Goal: Information Seeking & Learning: Learn about a topic

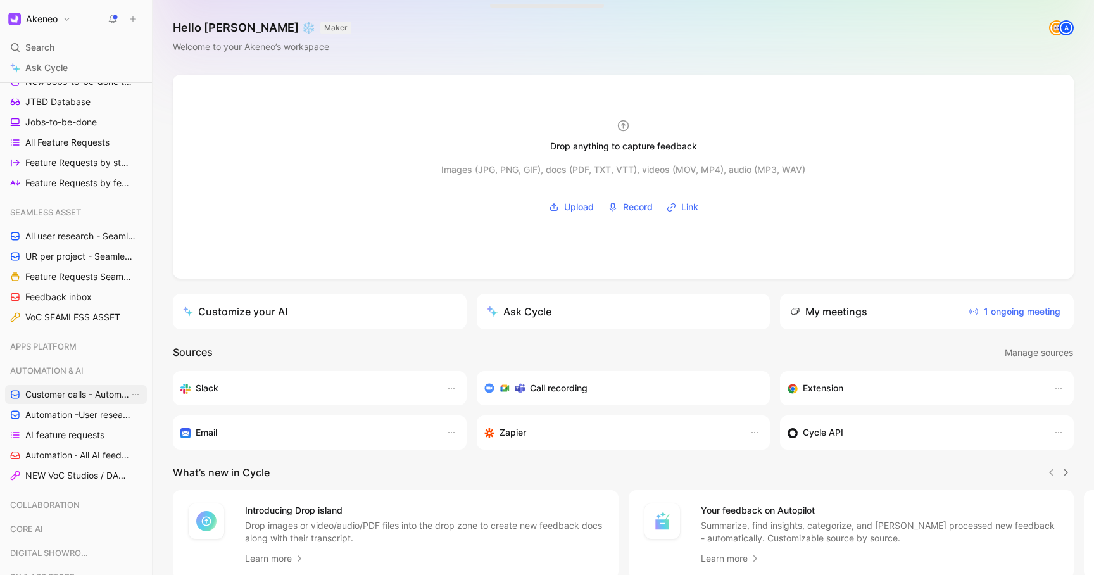
scroll to position [355, 0]
click at [67, 257] on span "UR per project - Seamless assets (Marion)" at bounding box center [77, 257] width 104 height 13
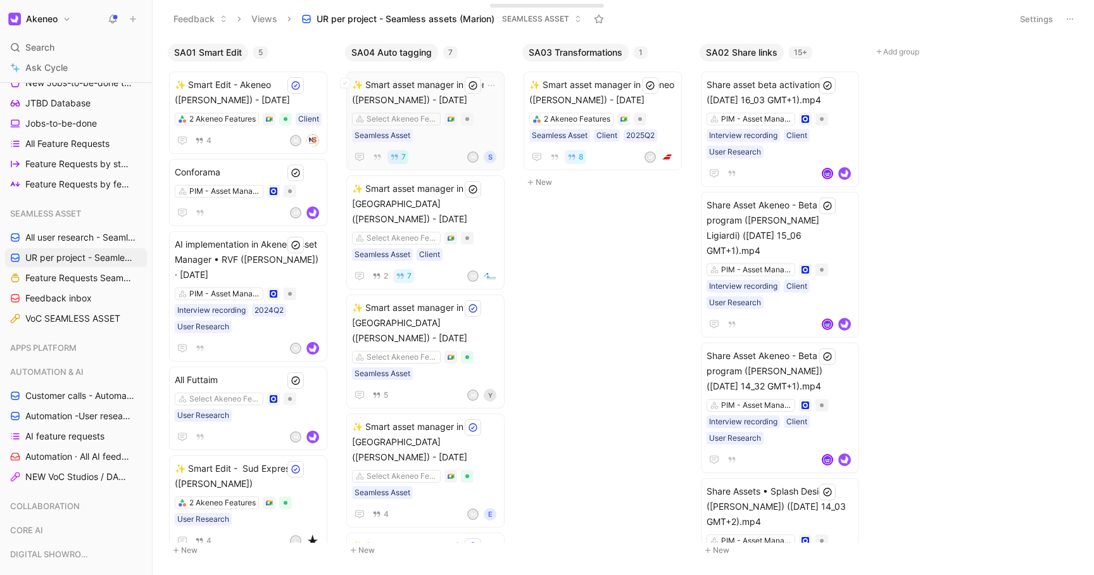
click at [485, 122] on div "Select Akeneo Features Seamless Asset" at bounding box center [425, 127] width 147 height 29
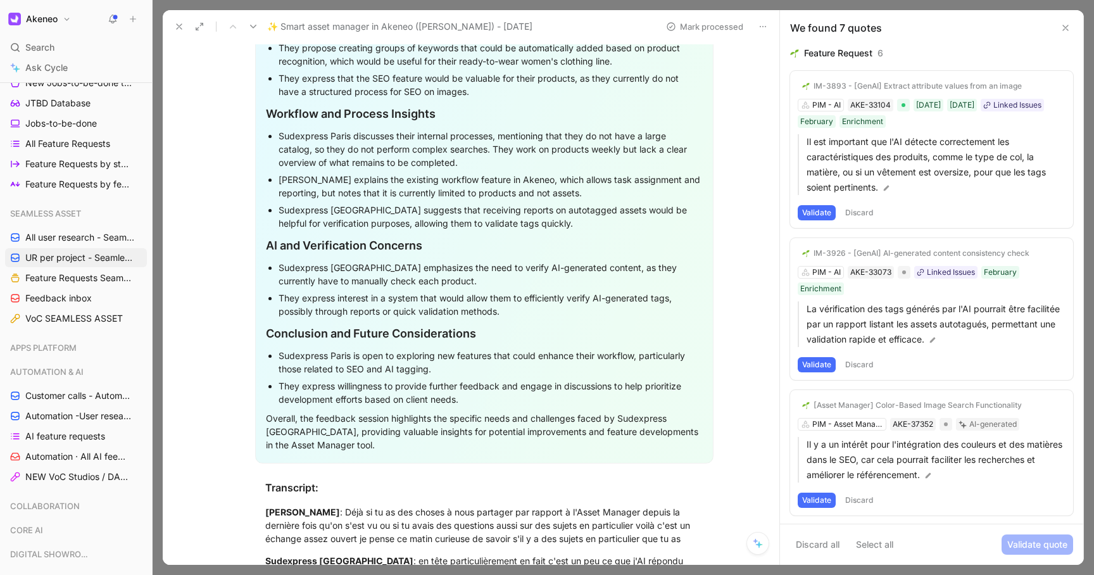
scroll to position [1752, 0]
click at [181, 32] on button at bounding box center [179, 27] width 18 height 18
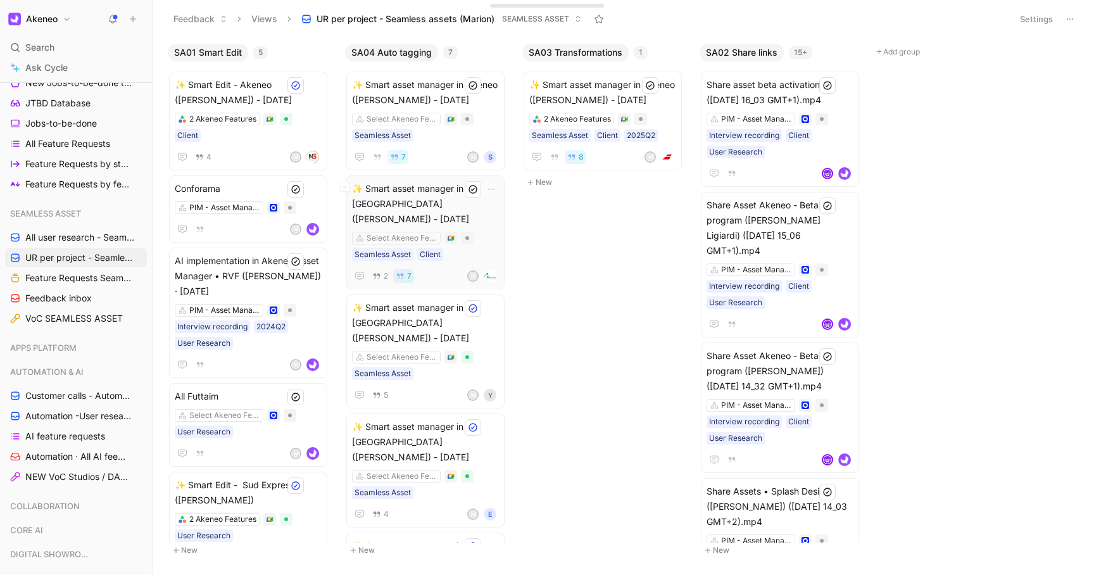
click at [493, 232] on div "Select Akeneo Features Seamless Asset Client" at bounding box center [425, 246] width 147 height 29
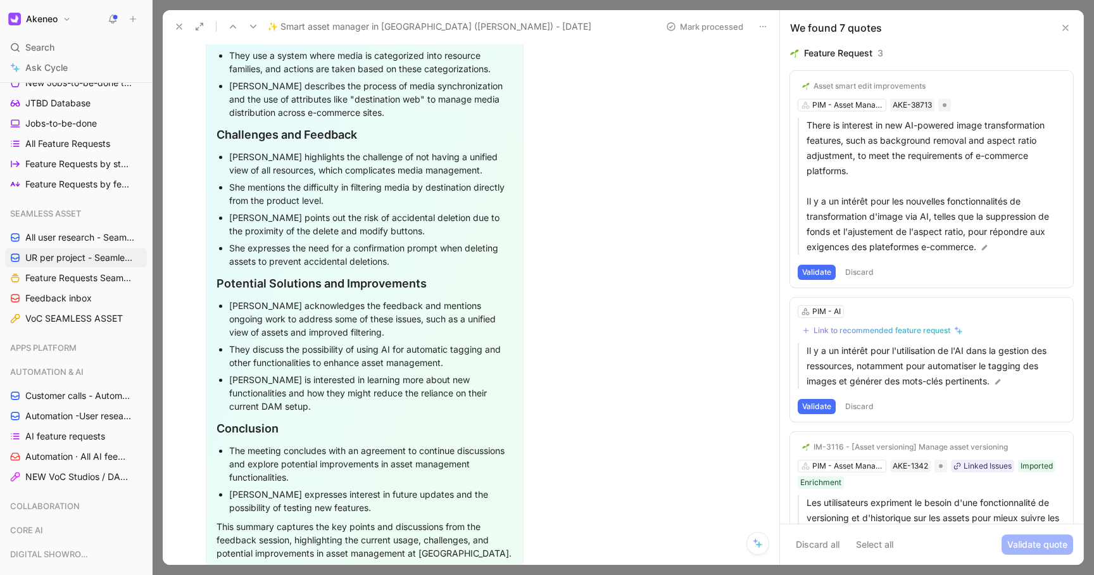
scroll to position [2034, 0]
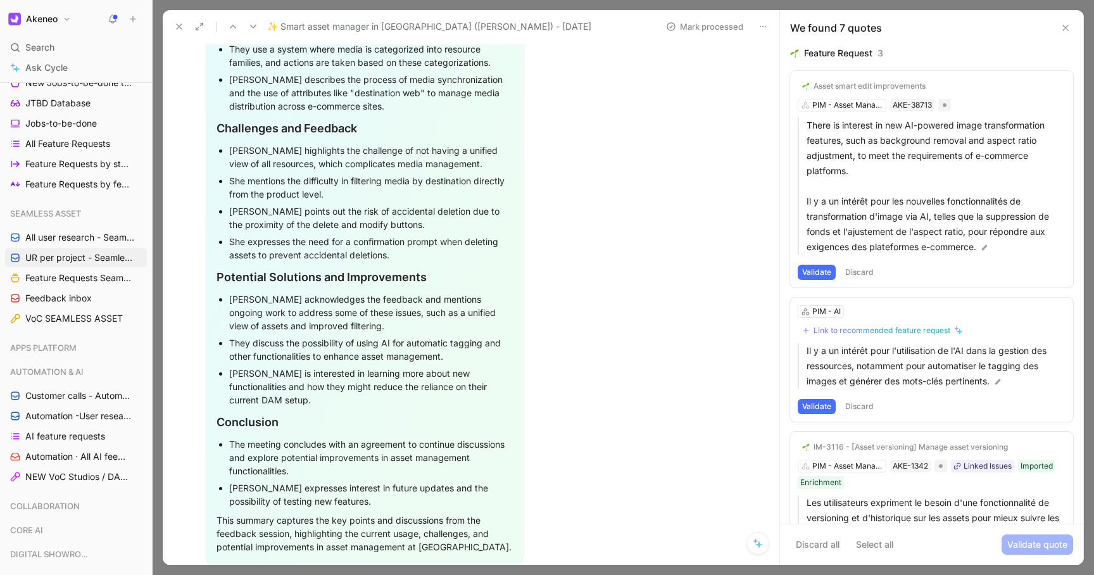
click at [333, 438] on div "The meeting concludes with an agreement to continue discussions and explore pot…" at bounding box center [371, 458] width 284 height 40
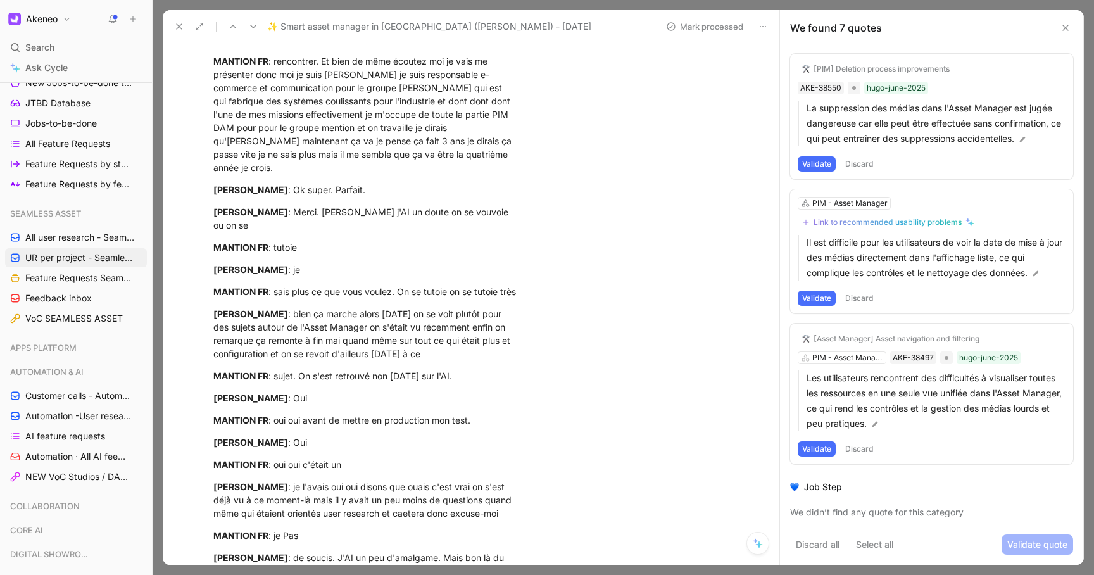
scroll to position [713, 0]
click at [1067, 23] on icon at bounding box center [1066, 28] width 10 height 10
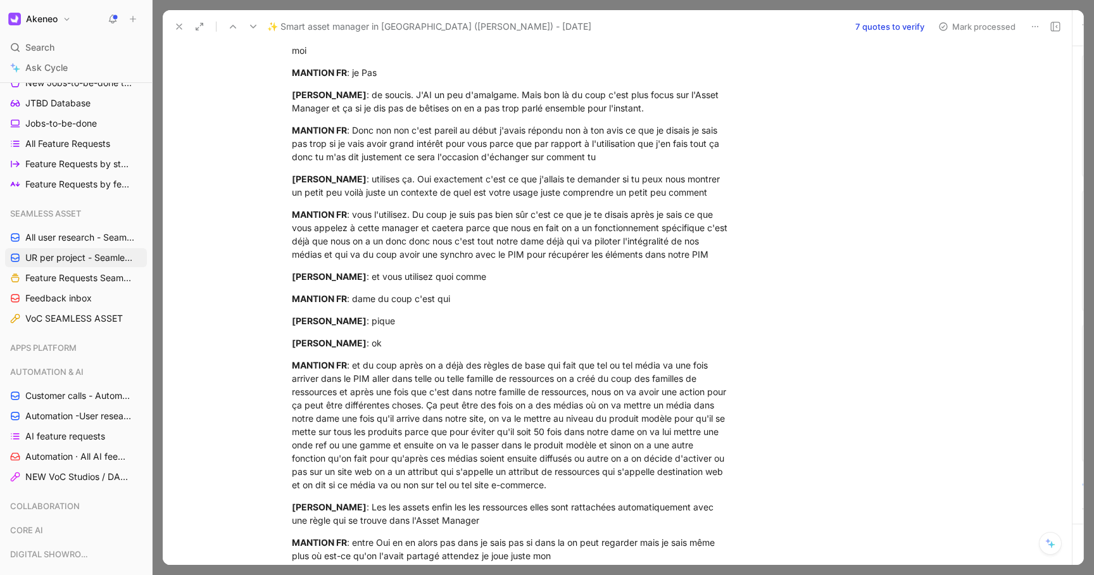
scroll to position [2428, 0]
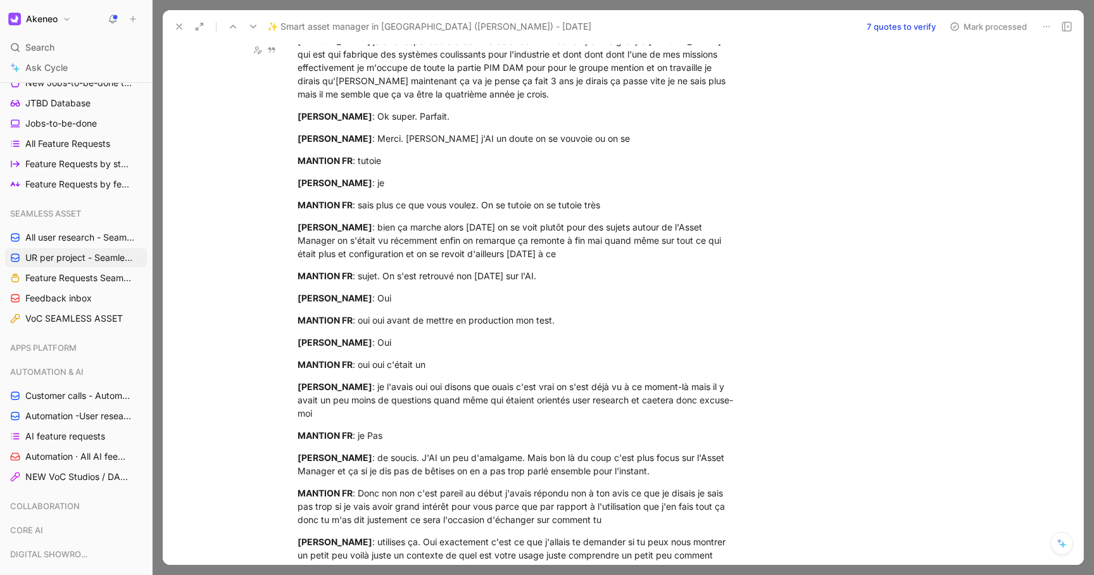
click at [174, 31] on icon at bounding box center [179, 27] width 10 height 10
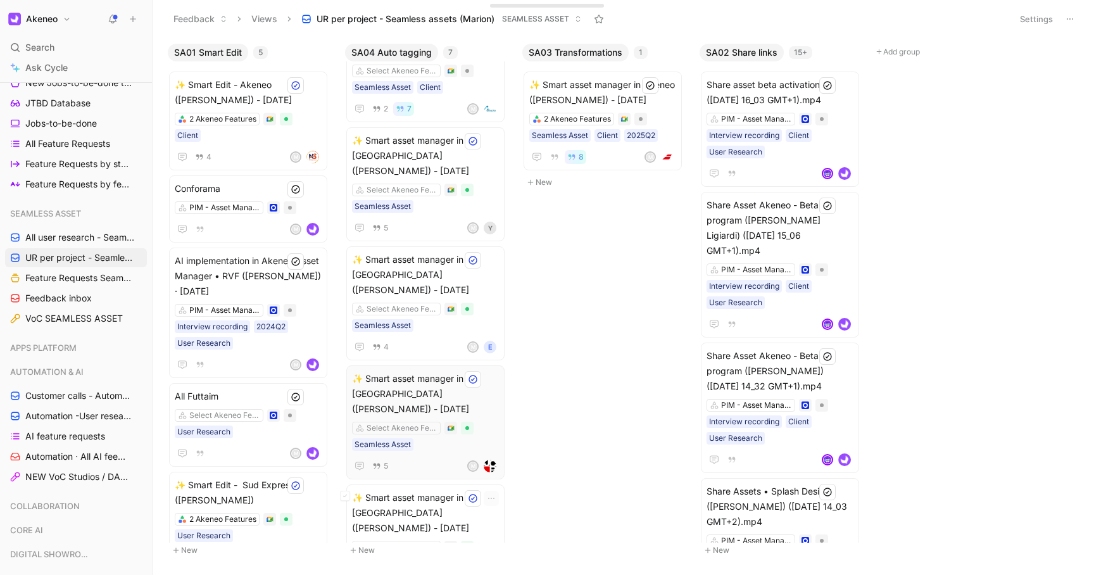
scroll to position [255, 0]
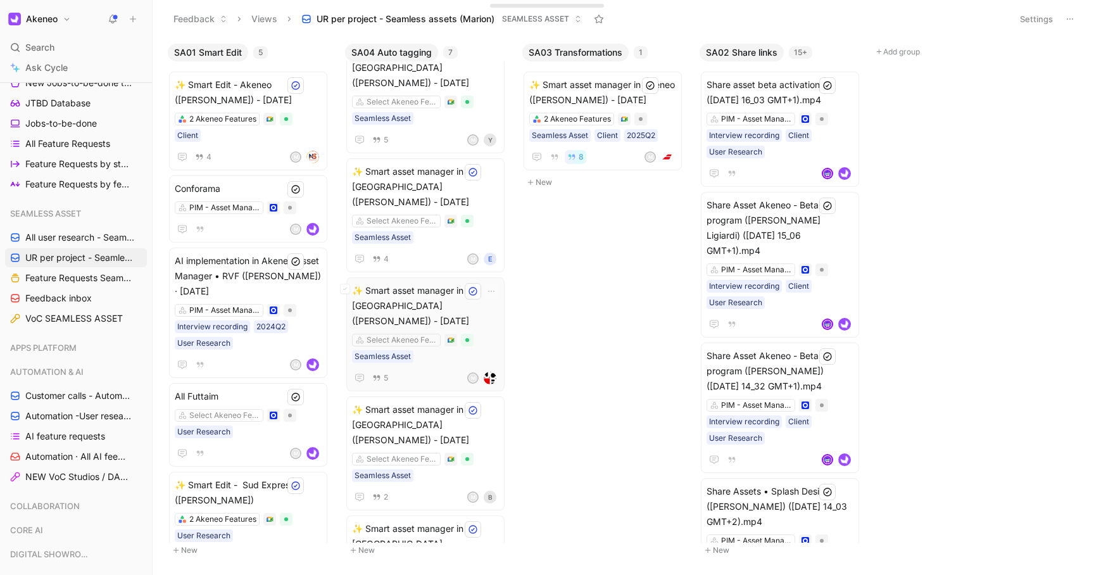
click at [487, 334] on div "Select Akeneo Features Seamless Asset" at bounding box center [425, 348] width 147 height 29
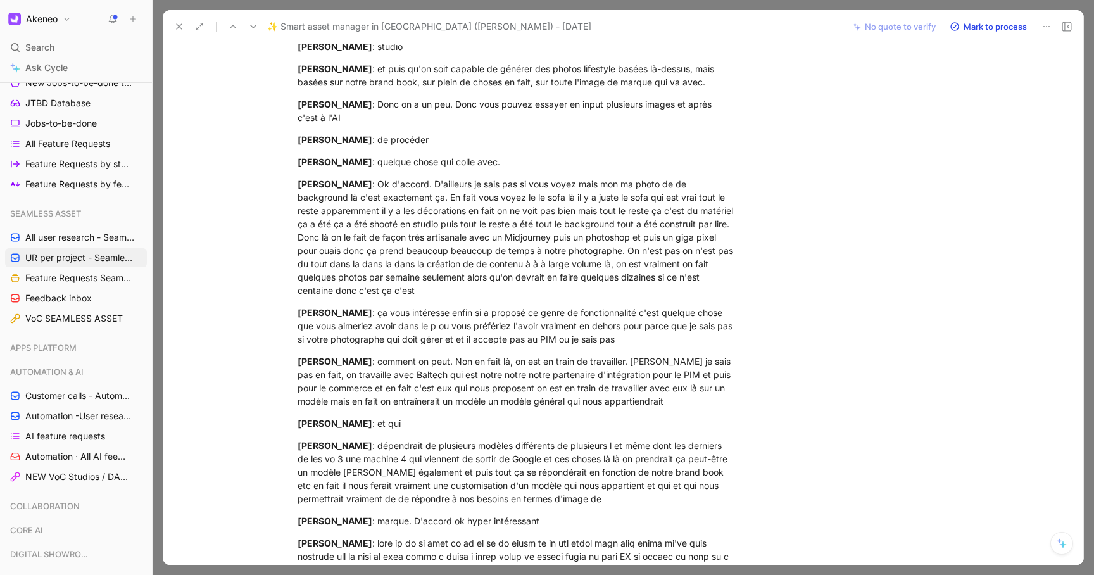
scroll to position [4857, 0]
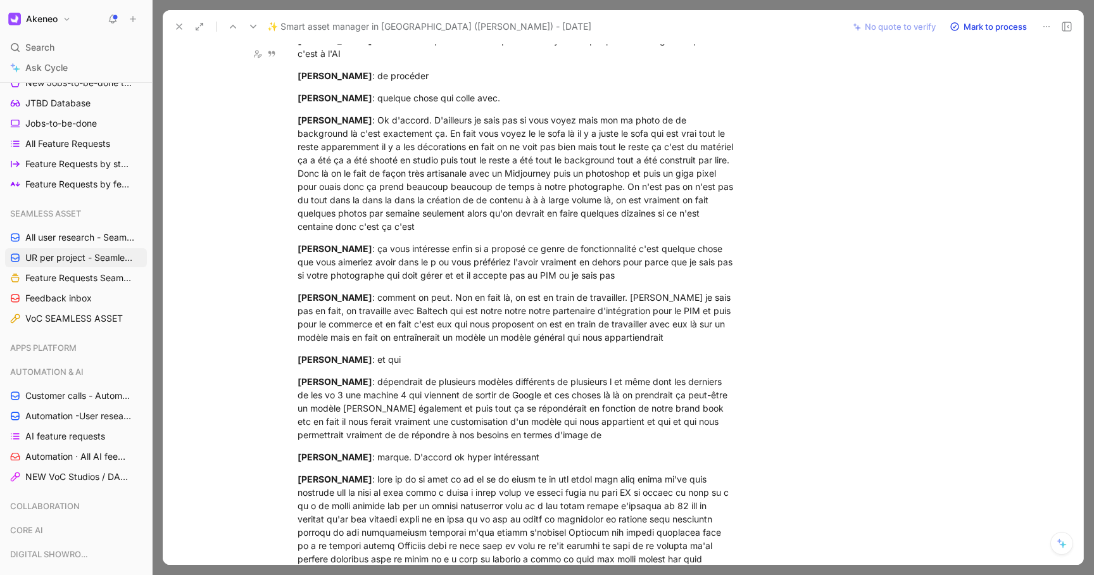
click at [175, 31] on icon at bounding box center [179, 27] width 10 height 10
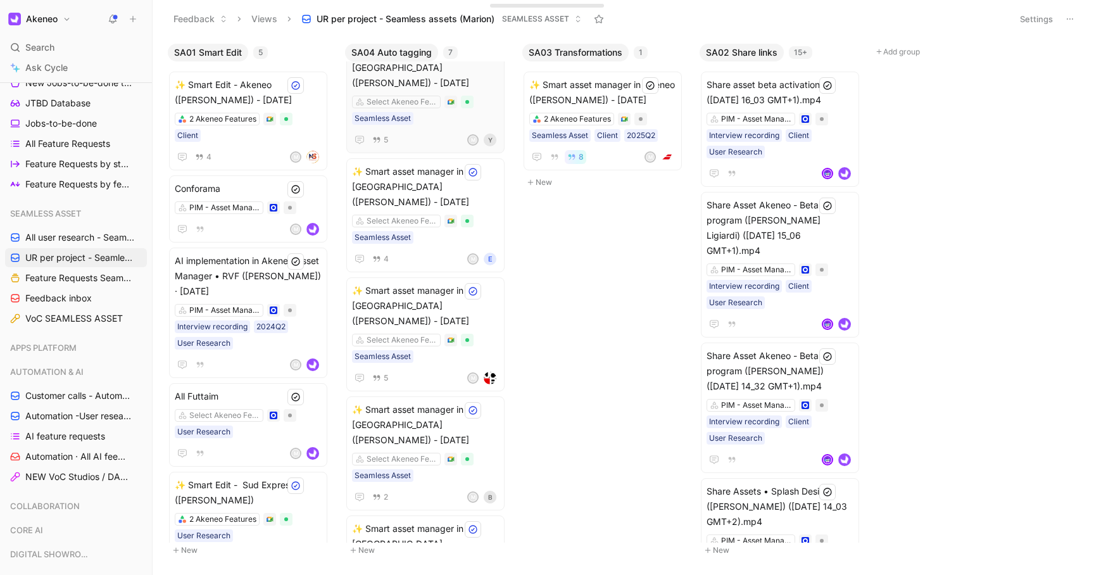
click at [435, 132] on div "5 M Y" at bounding box center [425, 139] width 147 height 15
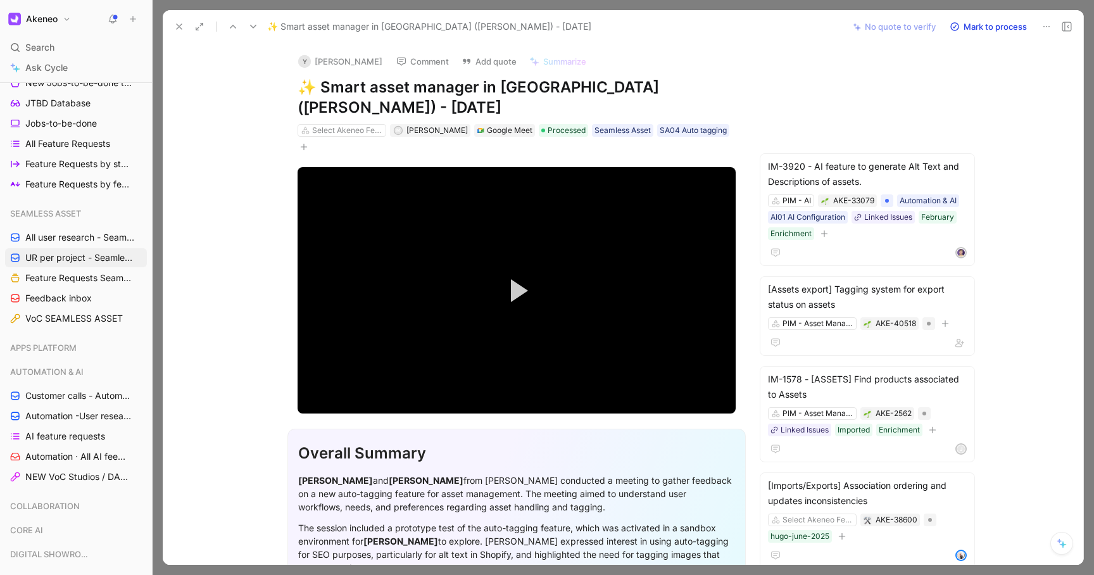
click at [176, 25] on icon at bounding box center [179, 27] width 10 height 10
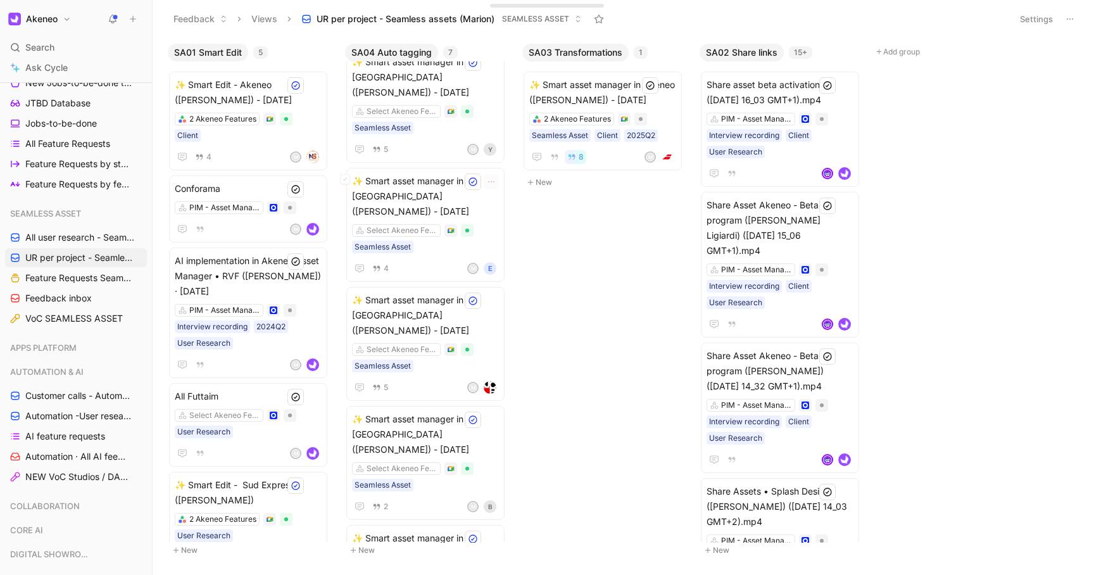
scroll to position [255, 0]
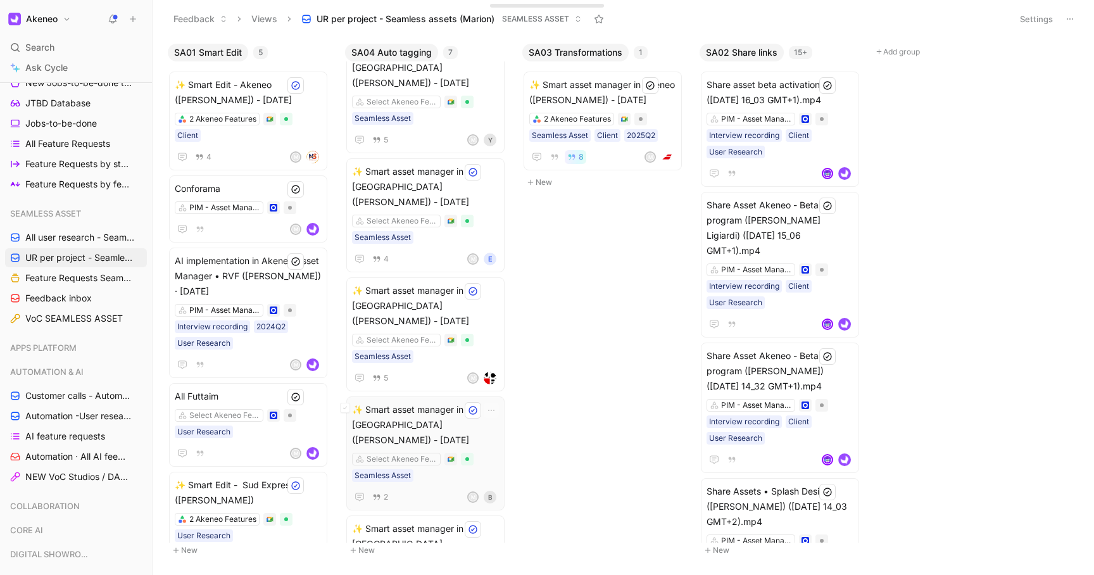
click at [436, 453] on div "Select Akeneo Features Seamless Asset" at bounding box center [425, 467] width 147 height 29
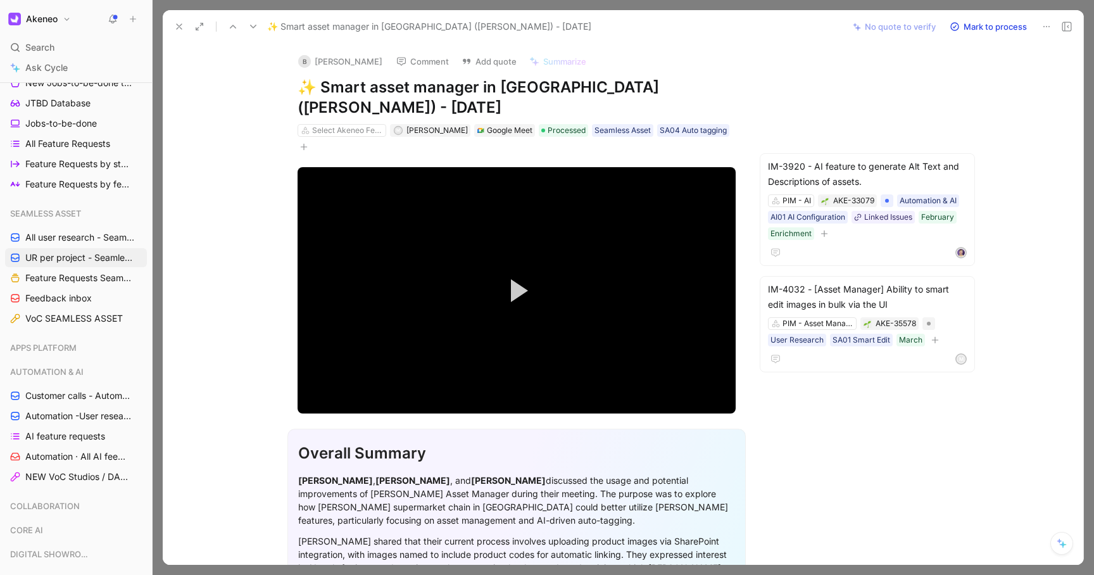
click at [174, 27] on icon at bounding box center [179, 27] width 10 height 10
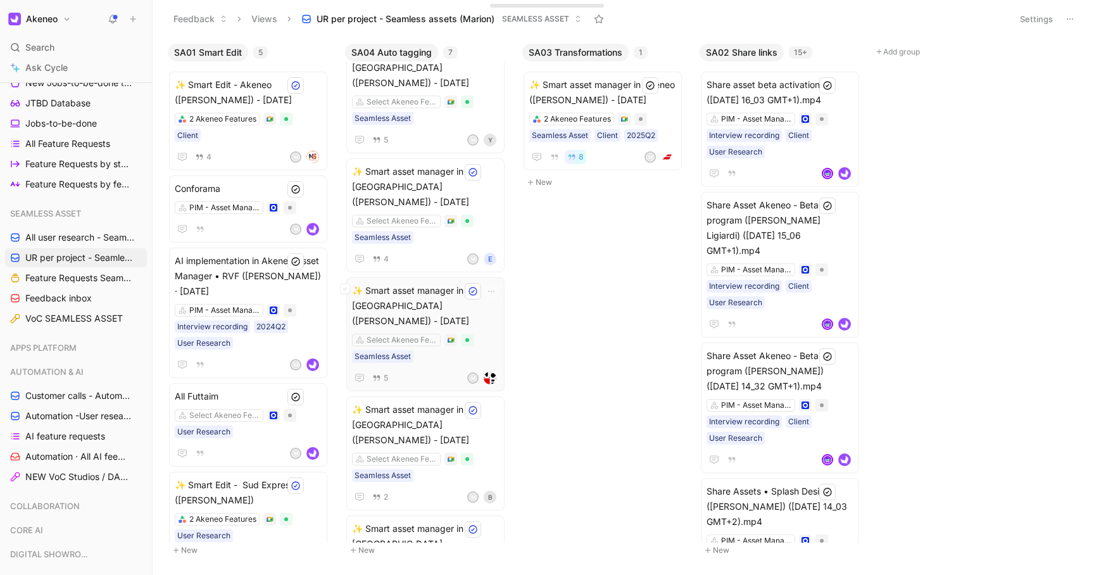
scroll to position [255, 0]
click at [674, 113] on div "2 Akeneo Features Seamless Asset Client 2025Q2" at bounding box center [602, 127] width 147 height 29
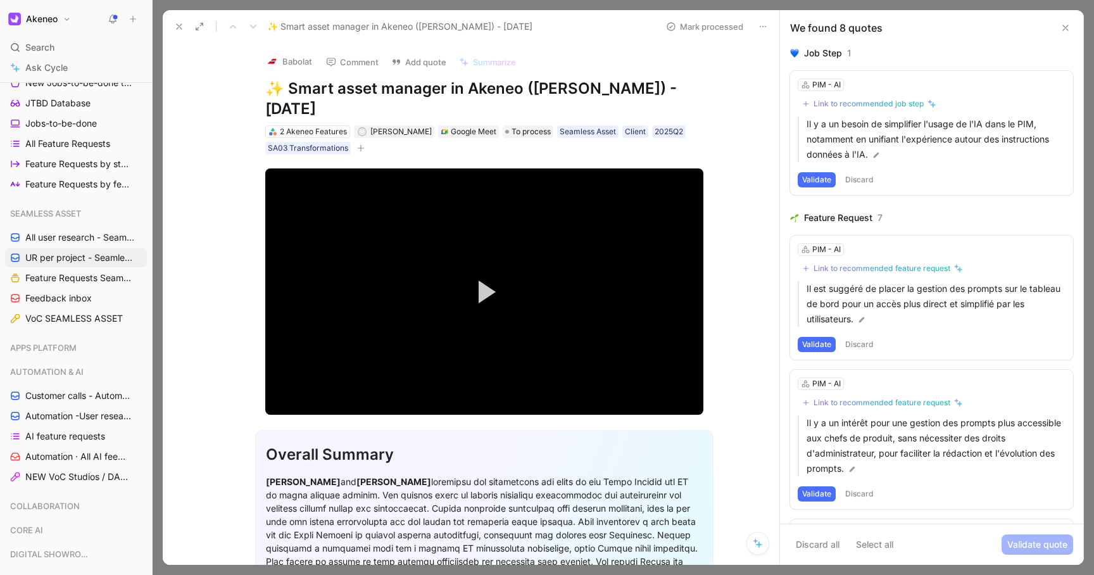
click at [1068, 25] on icon at bounding box center [1066, 28] width 10 height 10
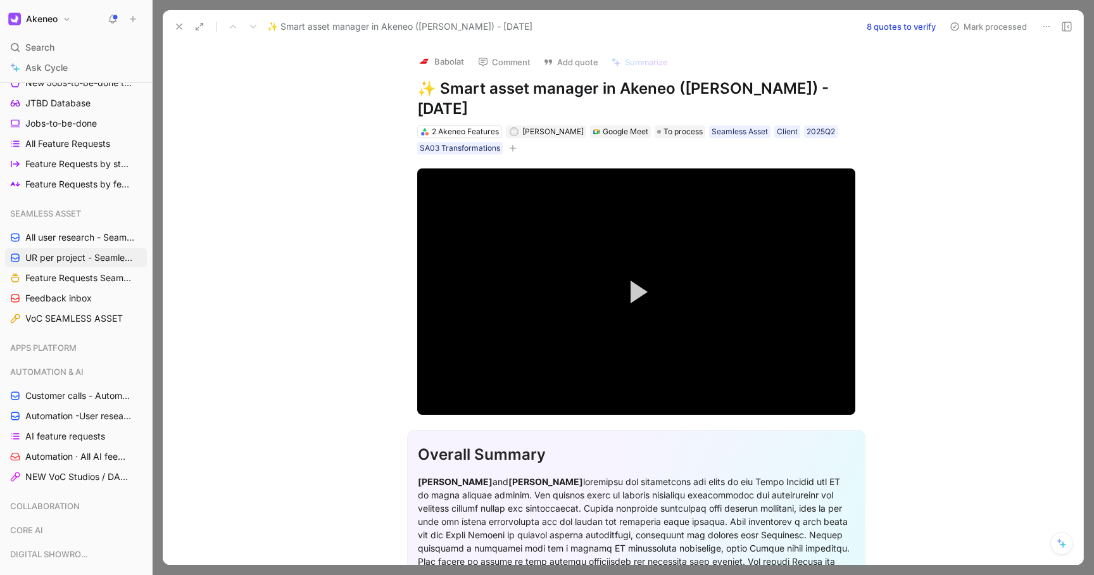
click at [179, 30] on icon at bounding box center [179, 27] width 10 height 10
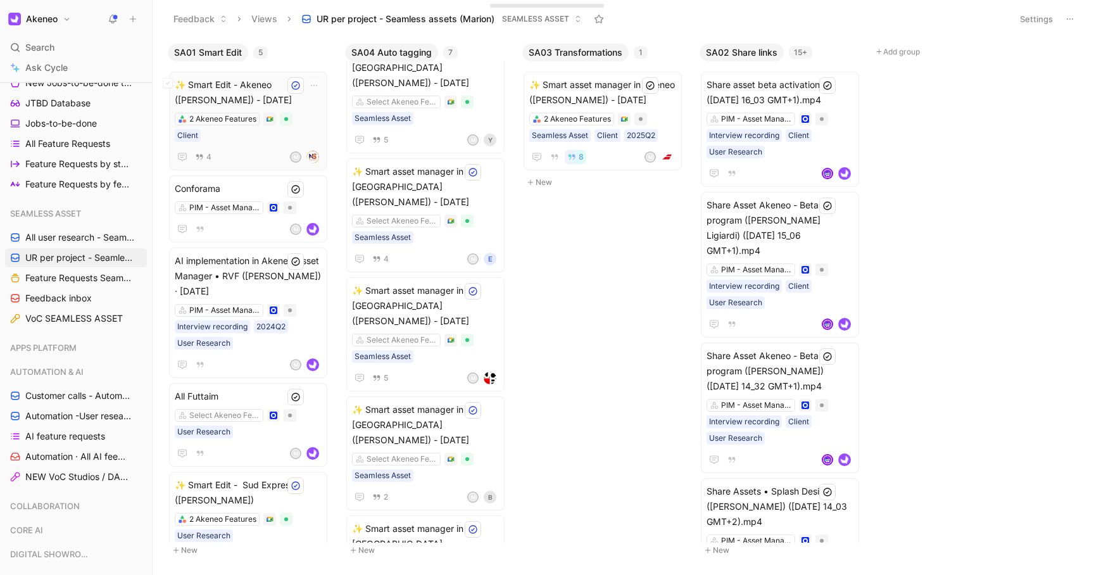
click at [264, 105] on span "✨ Smart Edit - Akeneo ([PERSON_NAME]) - [DATE]" at bounding box center [248, 92] width 147 height 30
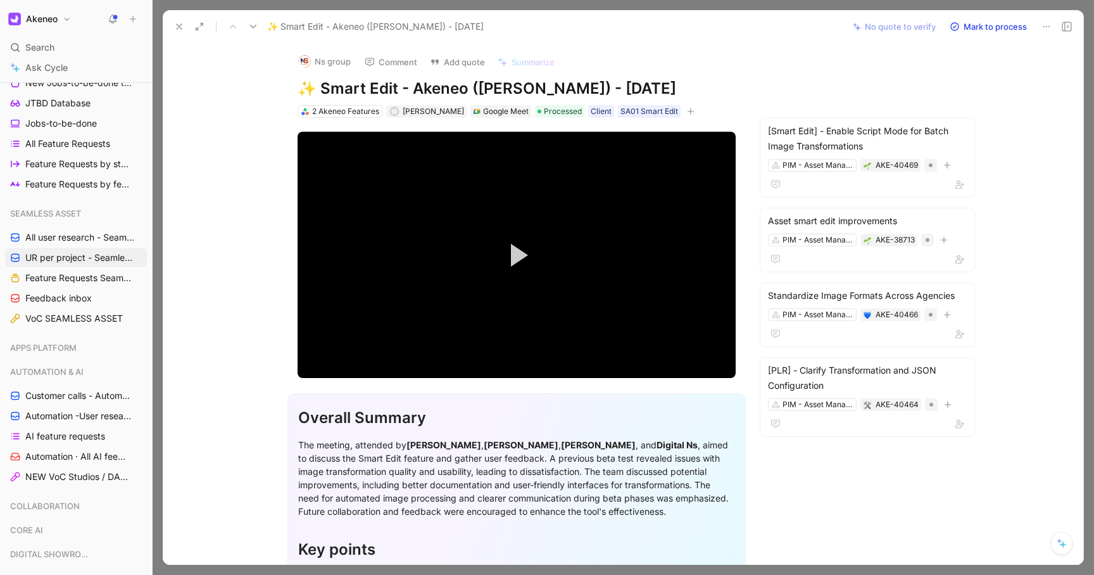
click at [177, 24] on use at bounding box center [179, 26] width 5 height 5
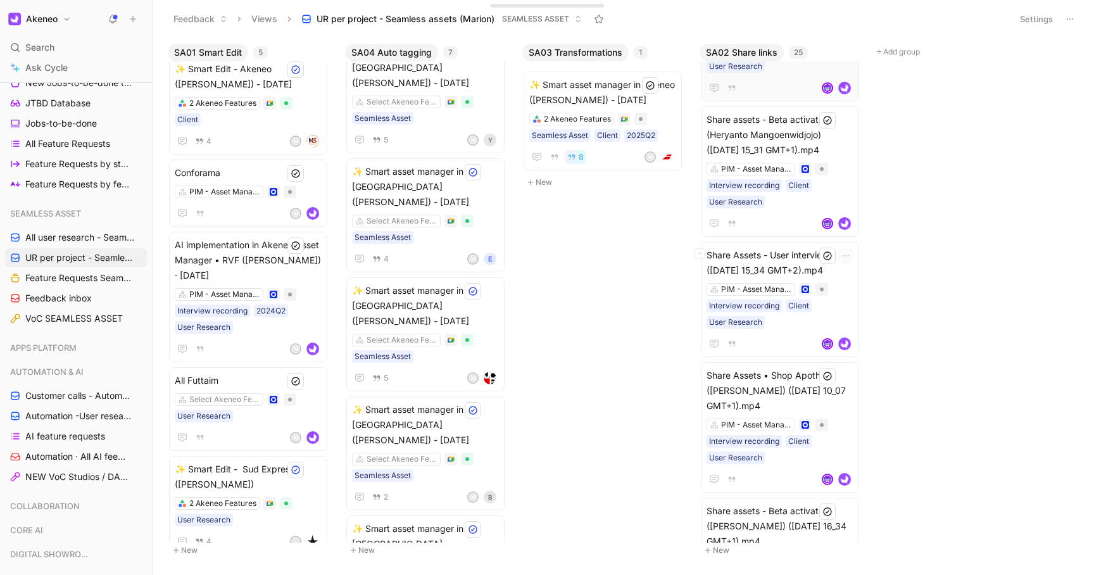
scroll to position [749, 0]
